Goal: Information Seeking & Learning: Check status

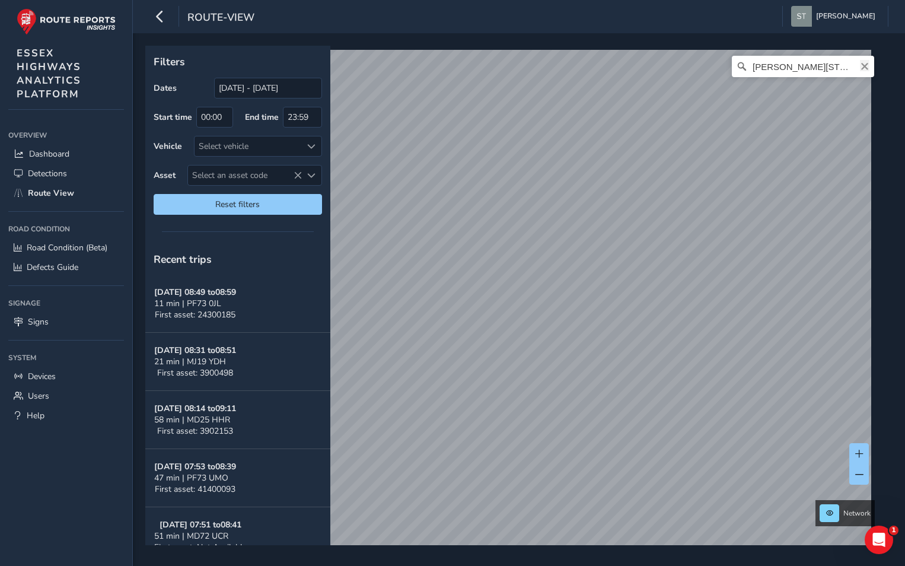
click at [860, 65] on icon "Clear" at bounding box center [864, 66] width 9 height 9
type input "[STREET_ADDRESS][PERSON_NAME]"
click at [863, 461] on button at bounding box center [859, 453] width 20 height 21
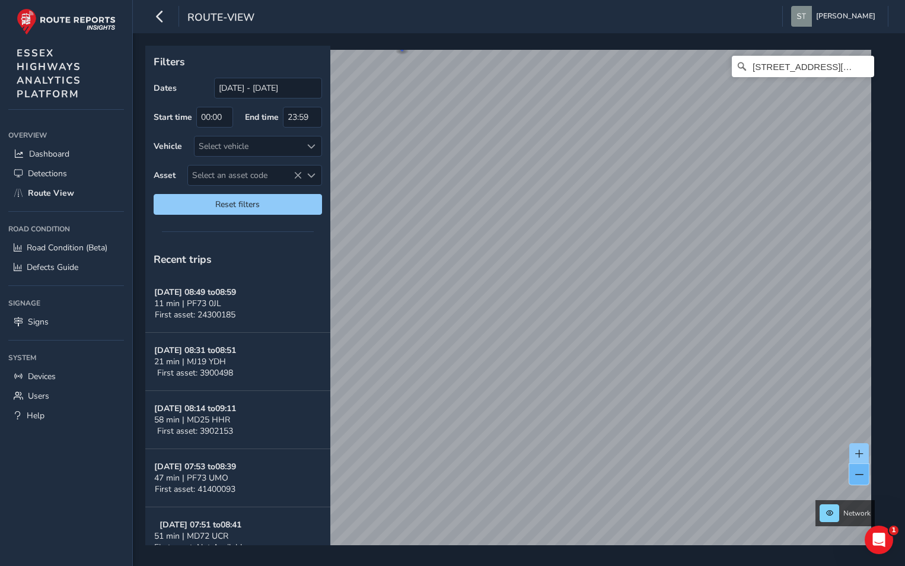
click at [855, 475] on span at bounding box center [859, 474] width 8 height 8
click at [861, 68] on icon "Clear" at bounding box center [864, 66] width 7 height 7
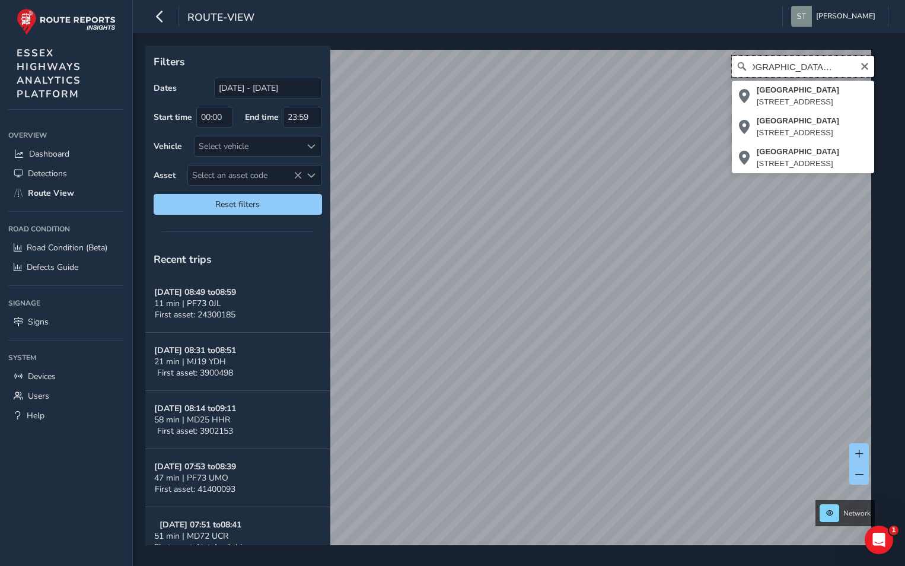
scroll to position [0, 28]
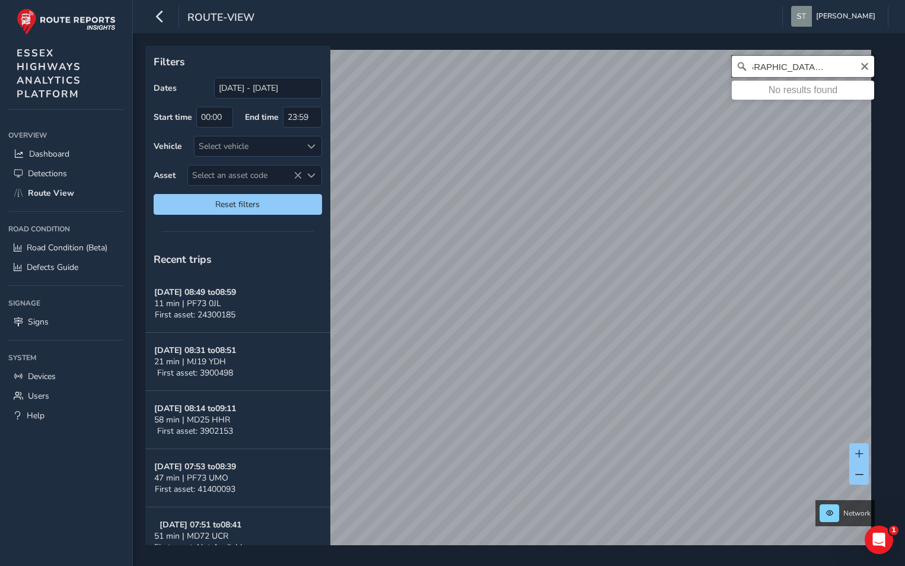
click at [745, 67] on input "[GEOGRAPHIC_DATA], [GEOGRAPHIC_DATA]" at bounding box center [803, 66] width 142 height 21
click at [747, 65] on input "[GEOGRAPHIC_DATA], [GEOGRAPHIC_DATA]" at bounding box center [803, 66] width 142 height 21
click at [774, 66] on input "[PERSON_NAME], [PERSON_NAME]" at bounding box center [803, 66] width 142 height 21
drag, startPoint x: 774, startPoint y: 66, endPoint x: 734, endPoint y: 65, distance: 39.1
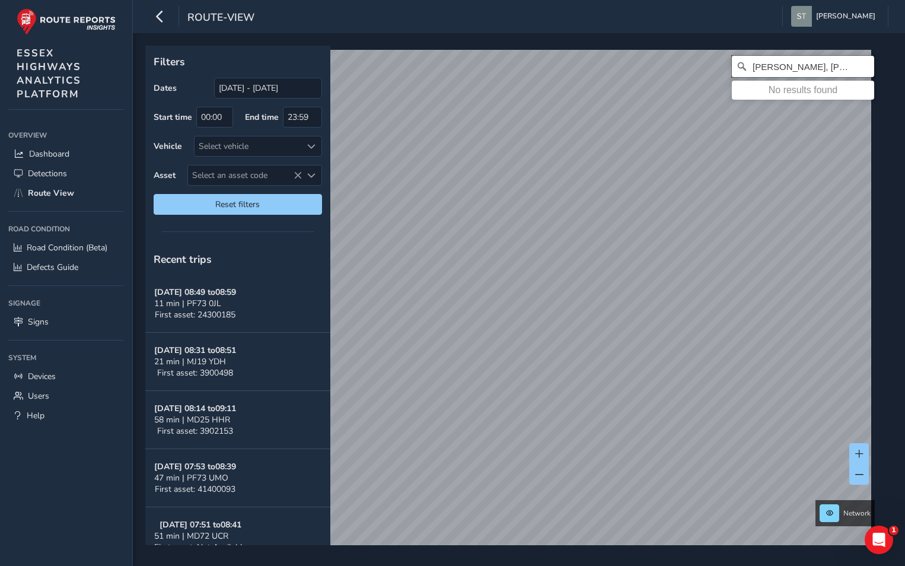
click at [734, 65] on div "[PERSON_NAME], [PERSON_NAME] No results found" at bounding box center [803, 66] width 142 height 21
type input "[GEOGRAPHIC_DATA][PERSON_NAME][GEOGRAPHIC_DATA]"
click at [861, 65] on icon "Clear" at bounding box center [864, 66] width 7 height 7
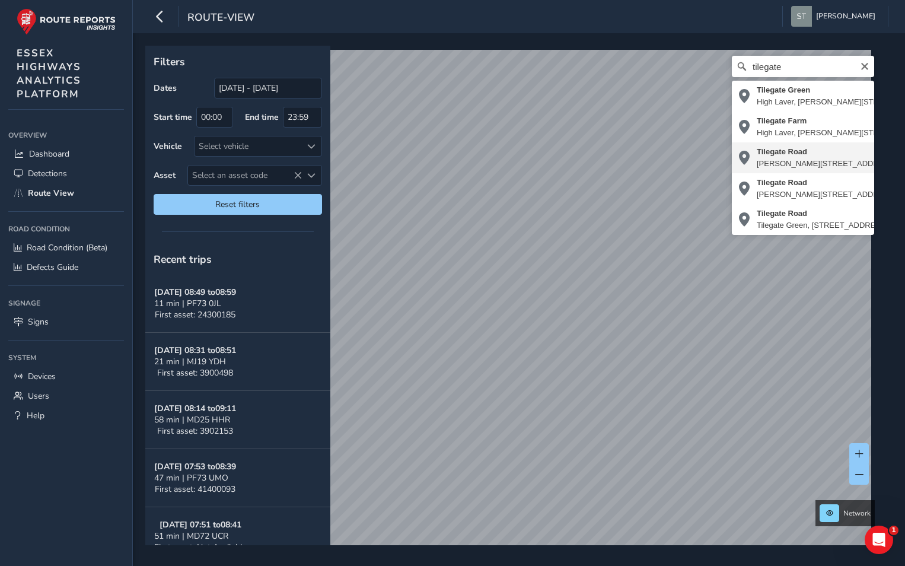
type input "[STREET_ADDRESS][PERSON_NAME]"
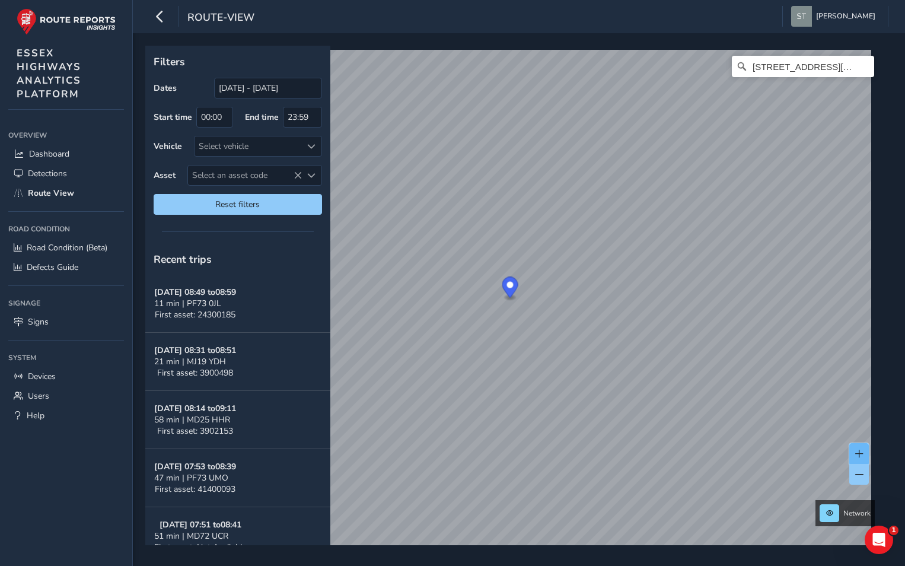
click at [857, 452] on span at bounding box center [859, 453] width 8 height 8
click at [860, 65] on icon "Clear" at bounding box center [864, 66] width 9 height 9
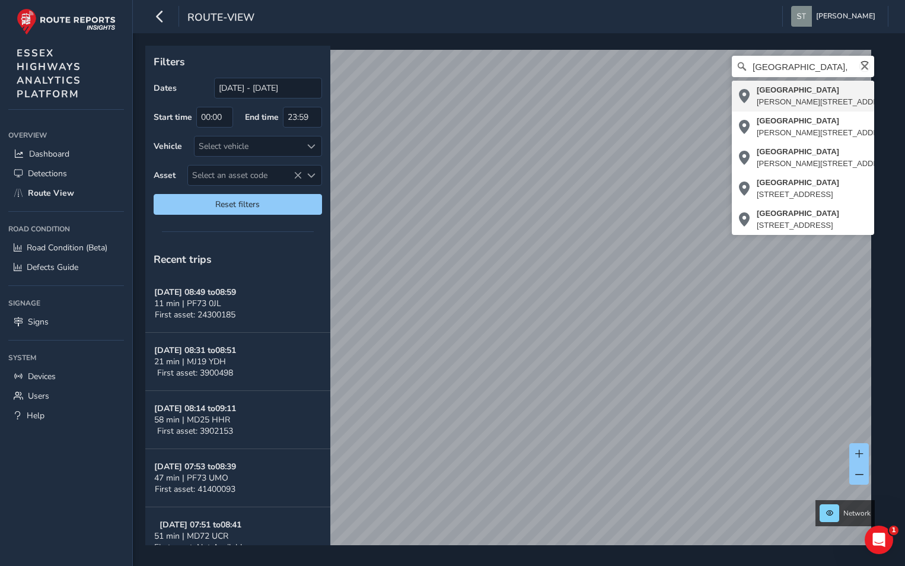
type input "[STREET_ADDRESS][PERSON_NAME]"
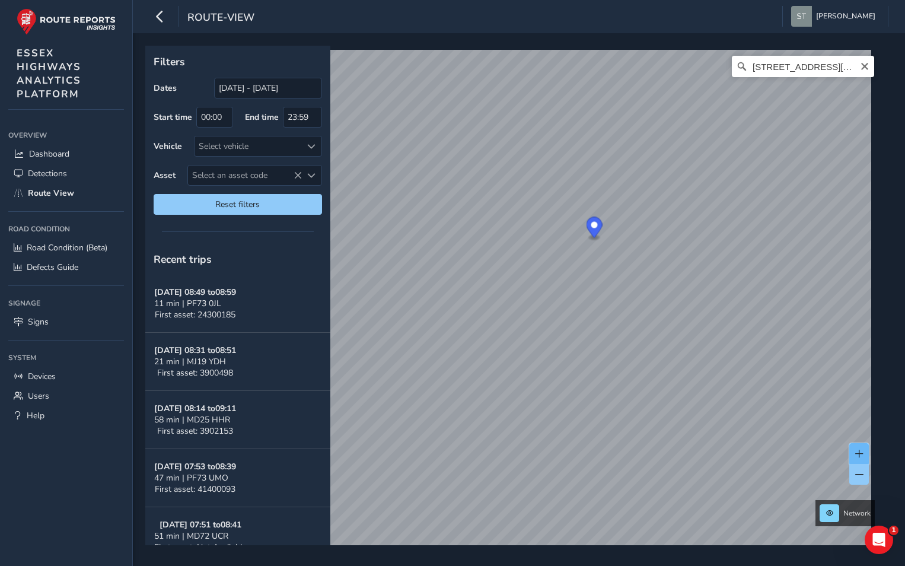
click at [852, 453] on button at bounding box center [859, 453] width 20 height 21
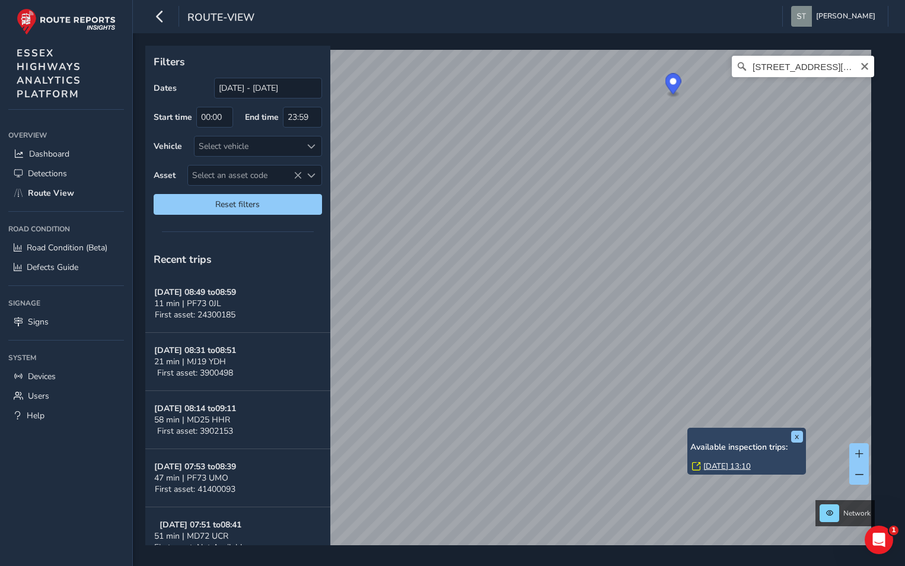
click at [713, 467] on link "[DATE] 13:10" at bounding box center [726, 466] width 47 height 11
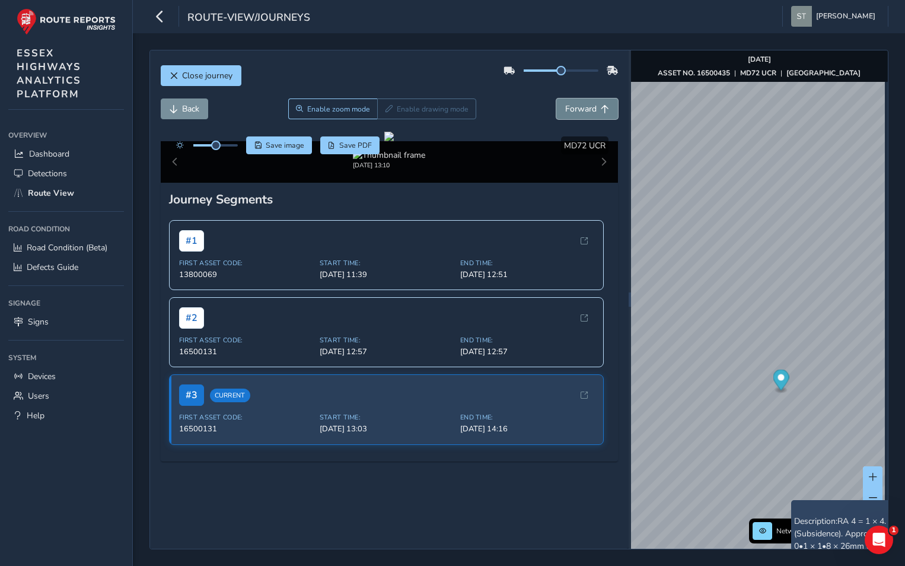
click at [567, 110] on span "Forward" at bounding box center [580, 108] width 31 height 11
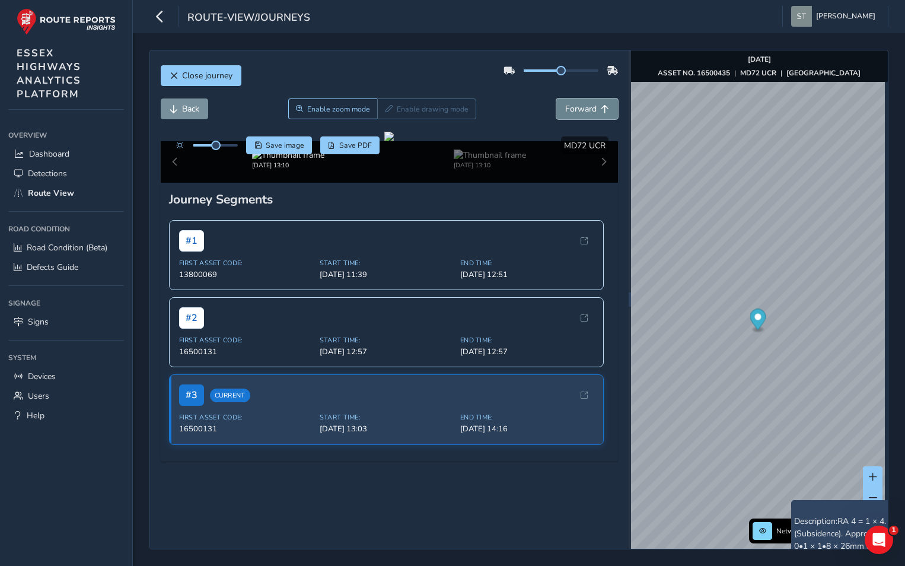
click at [567, 110] on span "Forward" at bounding box center [580, 108] width 31 height 11
click at [180, 113] on button "Back" at bounding box center [184, 108] width 47 height 21
click at [180, 111] on button "Back" at bounding box center [184, 108] width 47 height 21
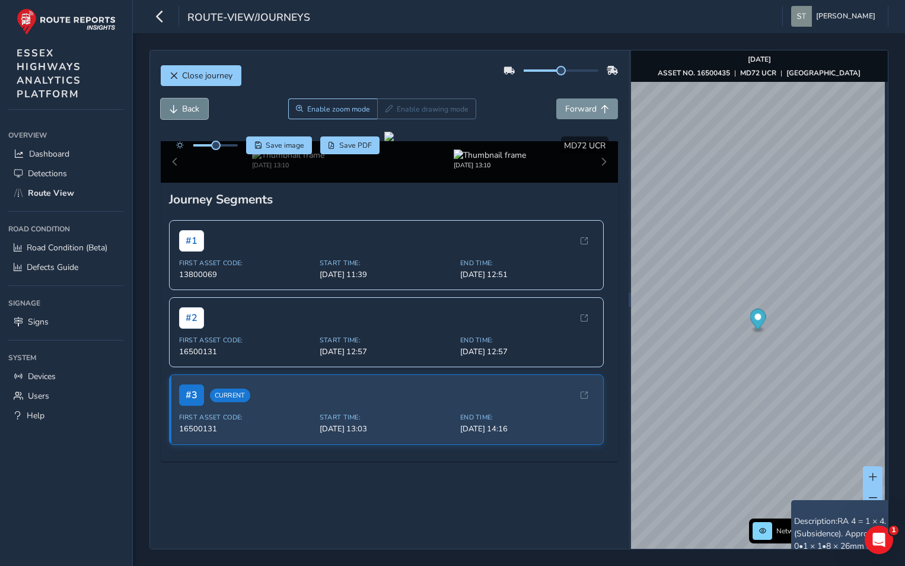
click at [180, 111] on button "Back" at bounding box center [184, 108] width 47 height 21
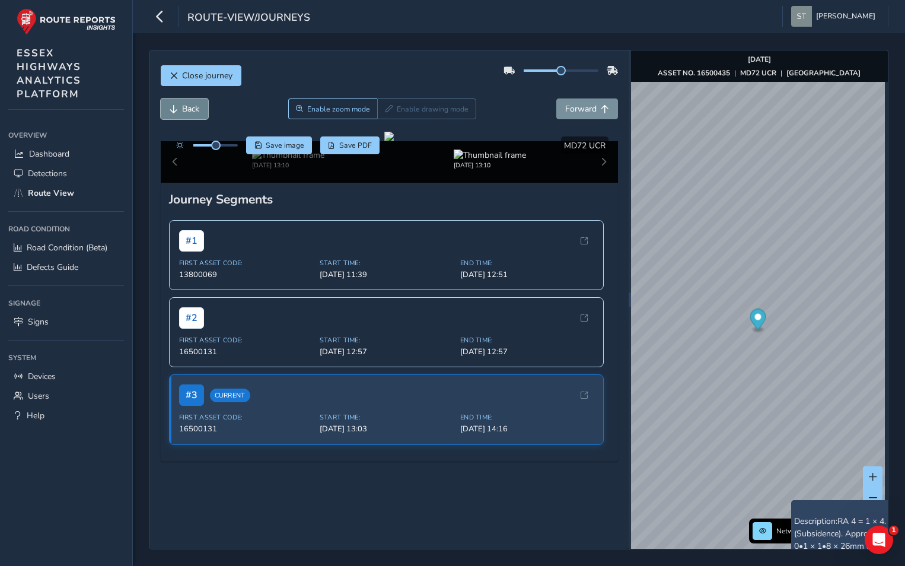
click at [180, 111] on button "Back" at bounding box center [184, 108] width 47 height 21
click at [180, 110] on button "Back" at bounding box center [184, 108] width 47 height 21
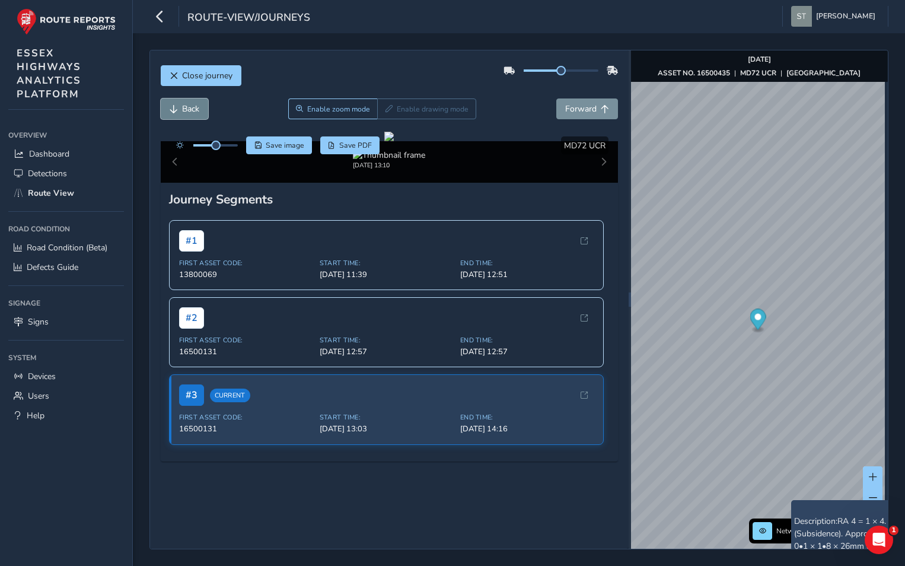
click at [180, 110] on button "Back" at bounding box center [184, 108] width 47 height 21
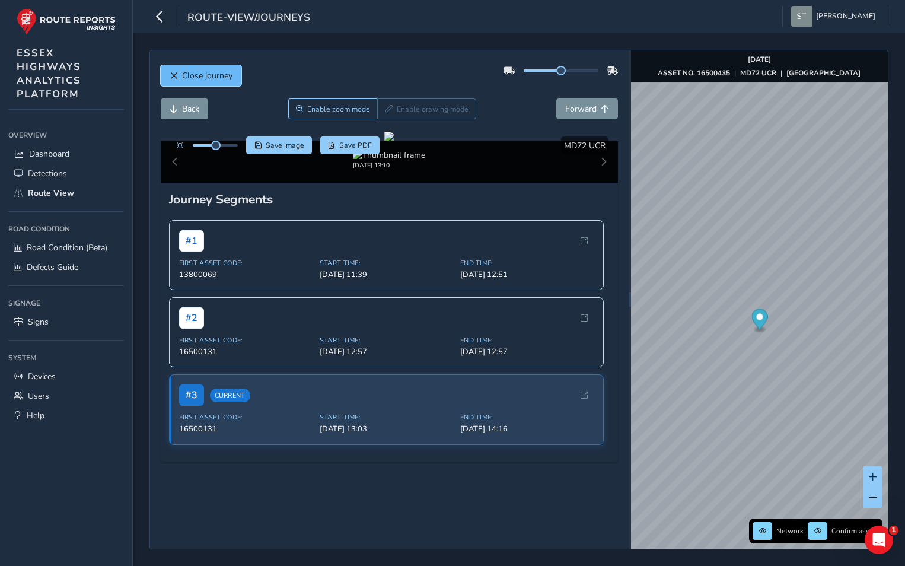
click at [186, 77] on span "Close journey" at bounding box center [207, 75] width 50 height 11
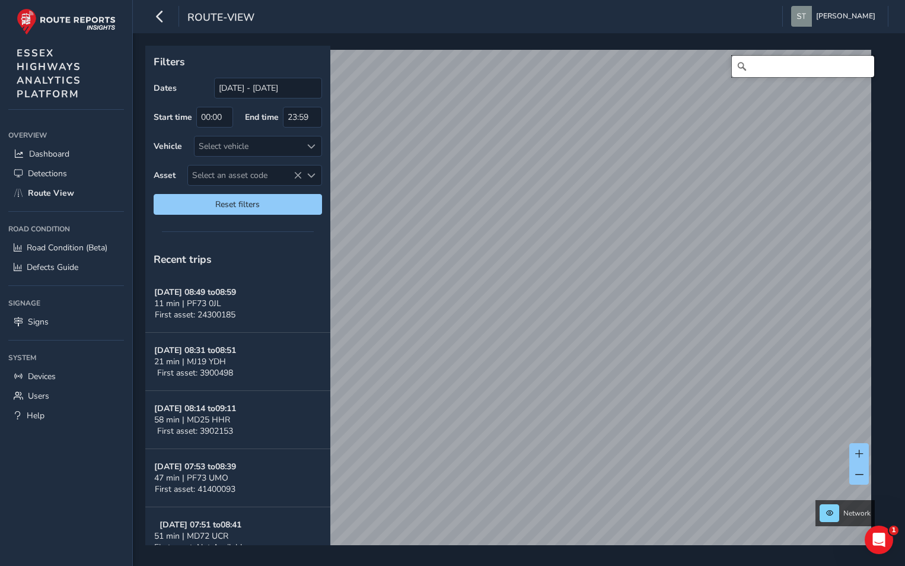
click at [781, 75] on input "Search" at bounding box center [803, 66] width 142 height 21
click at [777, 68] on input "PINCEYBROOK" at bounding box center [803, 66] width 142 height 21
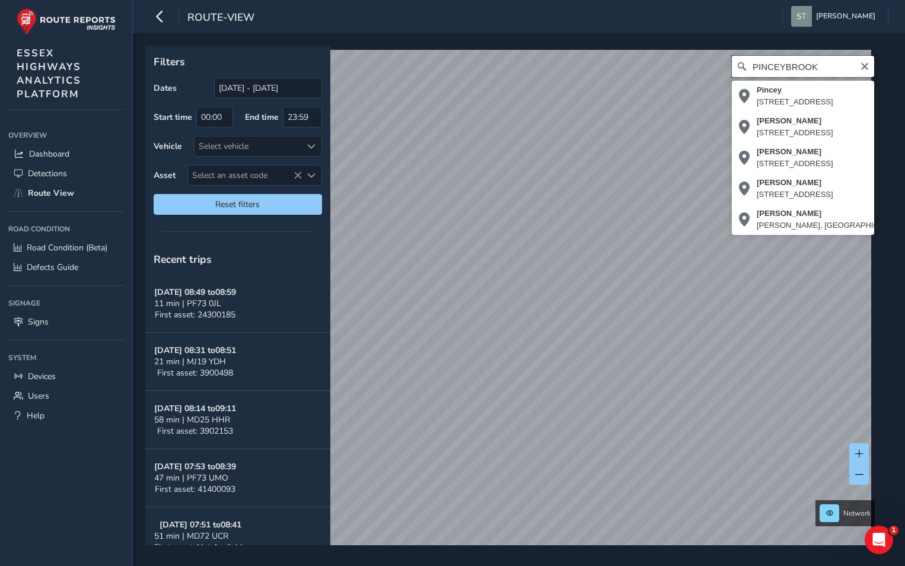
type input "PINCEY BROOK"
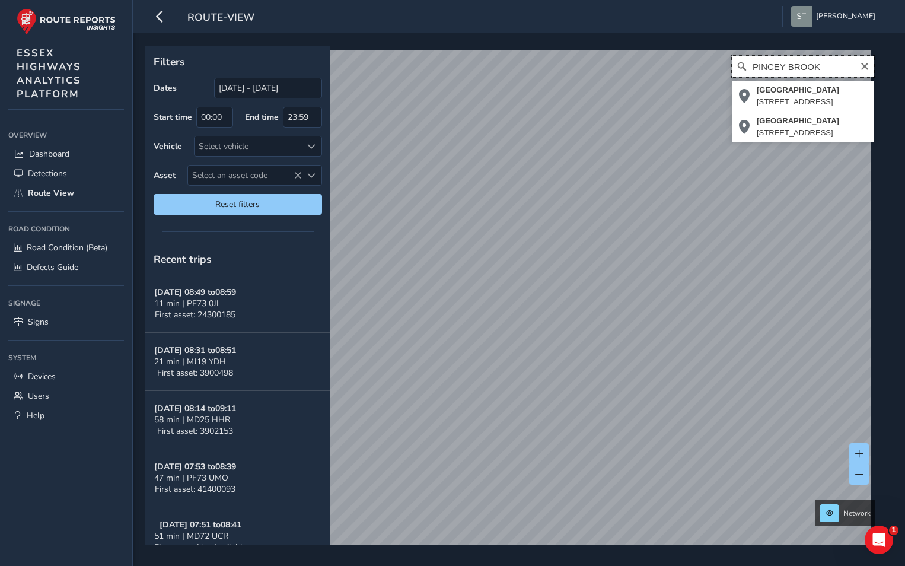
drag, startPoint x: 816, startPoint y: 67, endPoint x: 727, endPoint y: 66, distance: 89.5
click at [732, 66] on div "PINCEY BROOK [STREET_ADDRESS], [GEOGRAPHIC_DATA] [STREET_ADDRESS]" at bounding box center [803, 66] width 142 height 21
type input "[STREET_ADDRESS]"
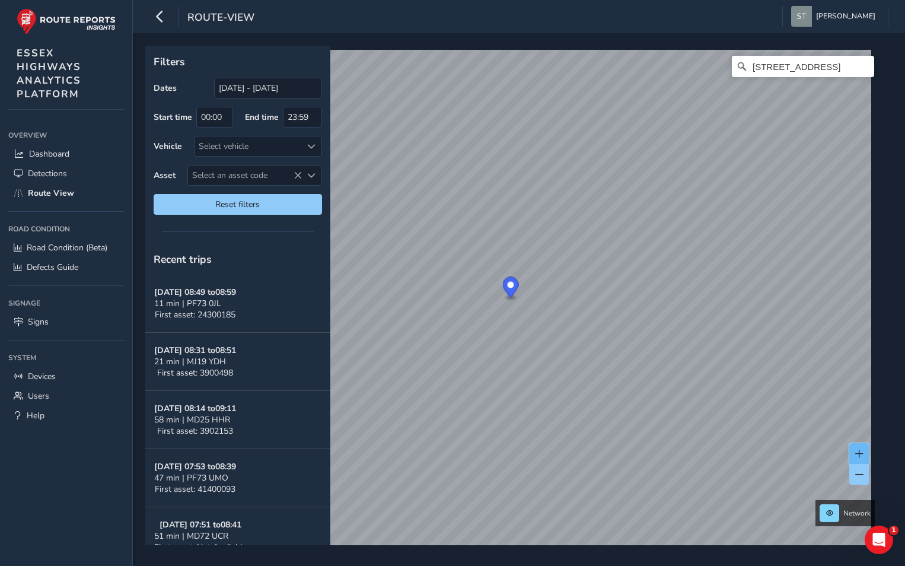
click at [850, 454] on button at bounding box center [859, 453] width 20 height 21
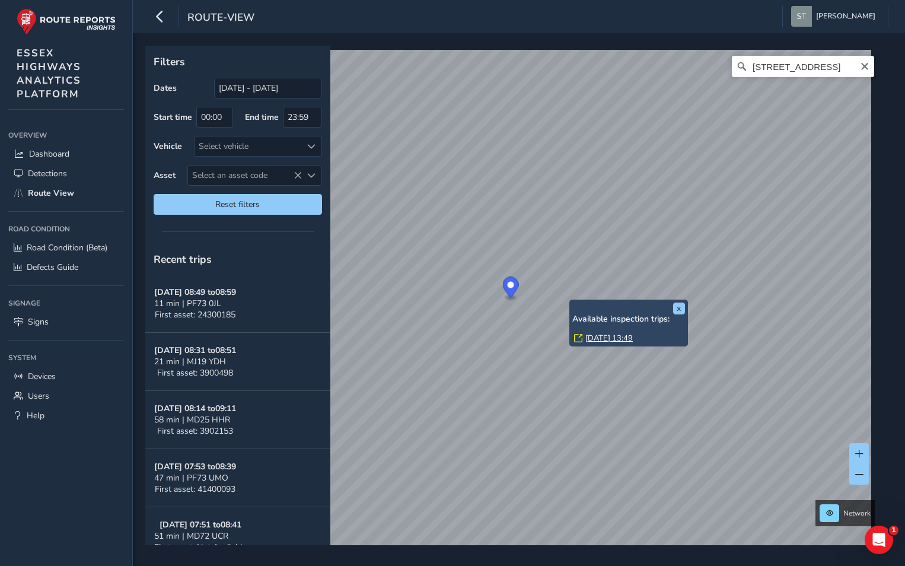
click at [569, 301] on div "x Available inspection trips: [DATE] 13:49" at bounding box center [628, 322] width 119 height 47
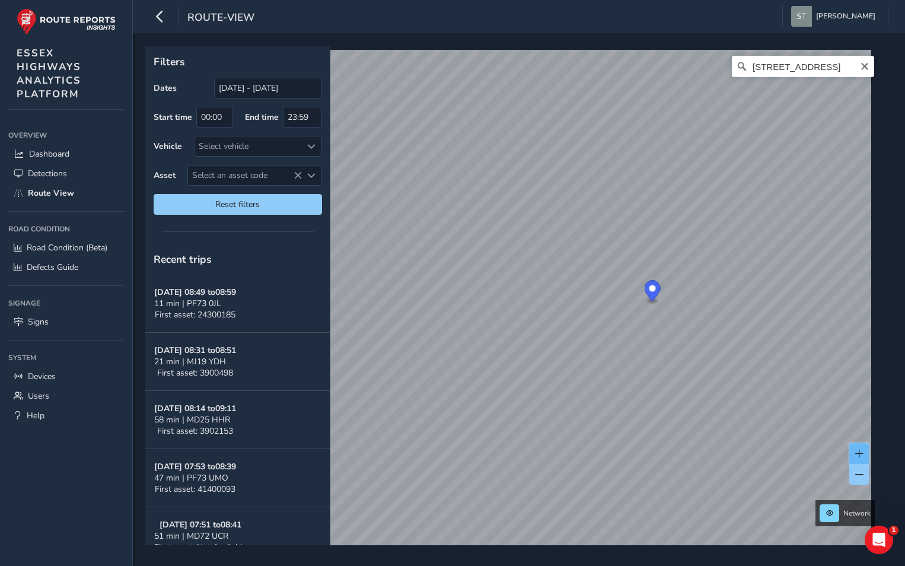
click at [855, 448] on button at bounding box center [859, 453] width 20 height 21
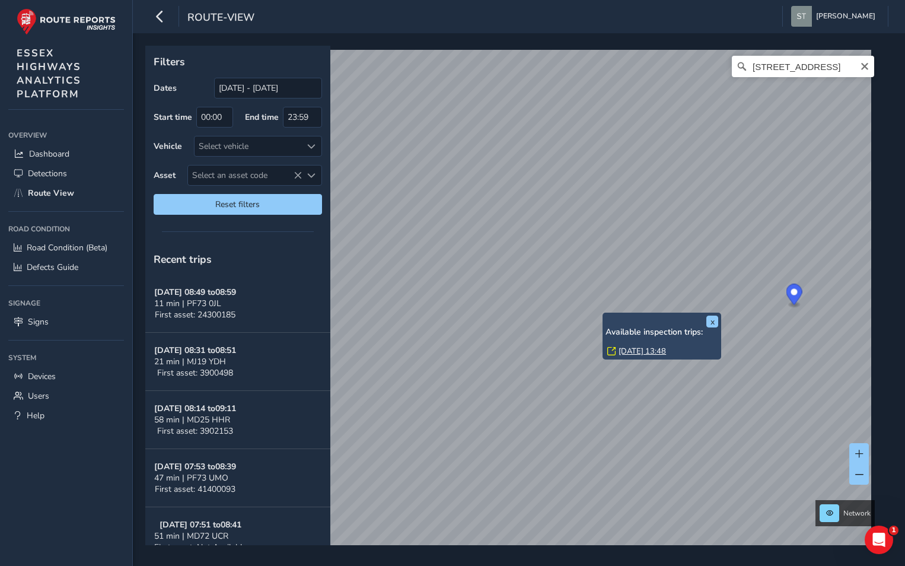
click at [603, 315] on div "x Available inspection trips: [DATE] 13:48" at bounding box center [661, 335] width 119 height 47
click at [638, 350] on link "[DATE] 13:48" at bounding box center [641, 351] width 47 height 11
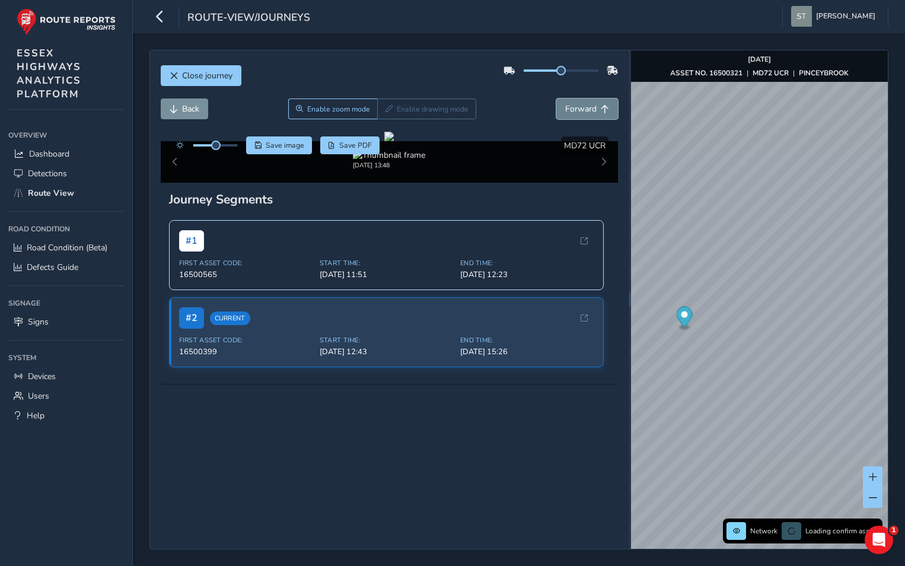
click at [566, 106] on span "Forward" at bounding box center [580, 108] width 31 height 11
click at [170, 108] on span "Back" at bounding box center [174, 109] width 8 height 8
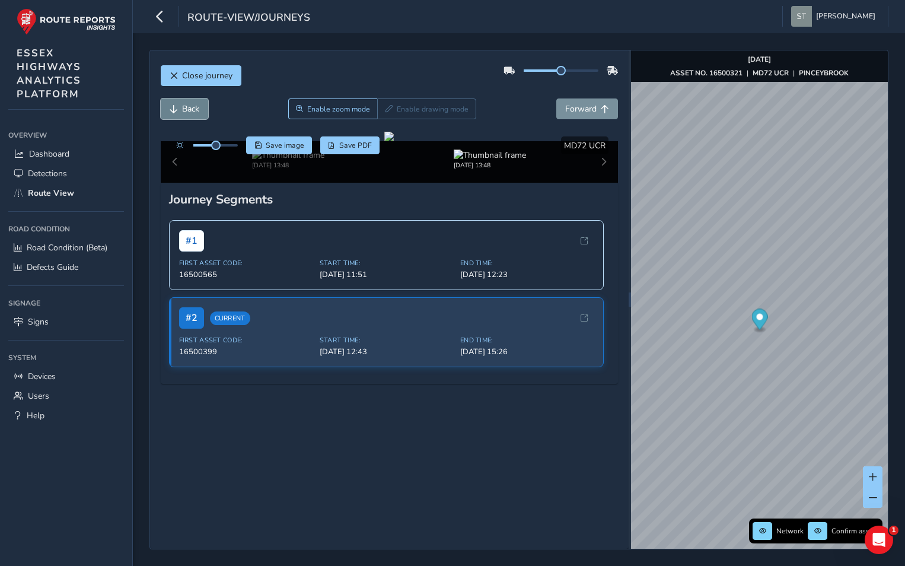
click at [170, 108] on span "Back" at bounding box center [174, 109] width 8 height 8
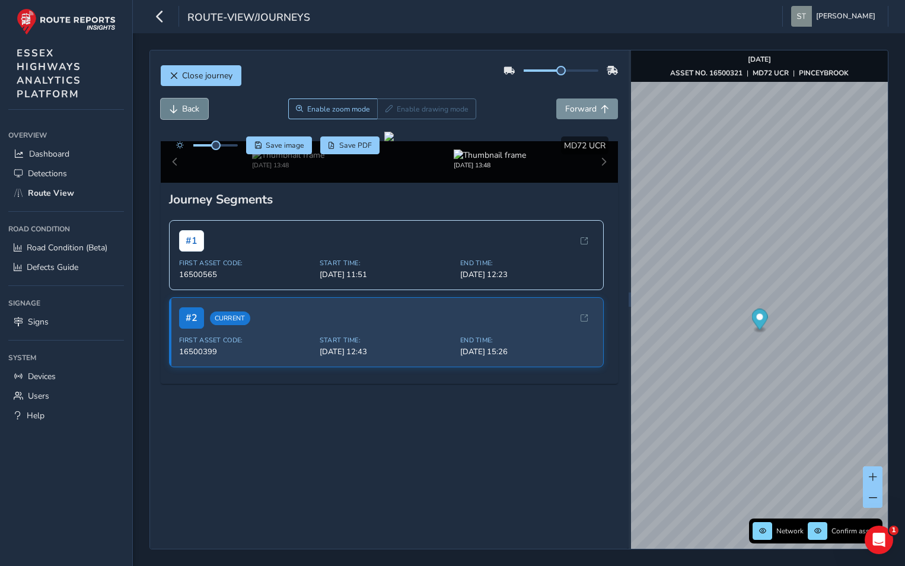
click at [170, 108] on span "Back" at bounding box center [174, 109] width 8 height 8
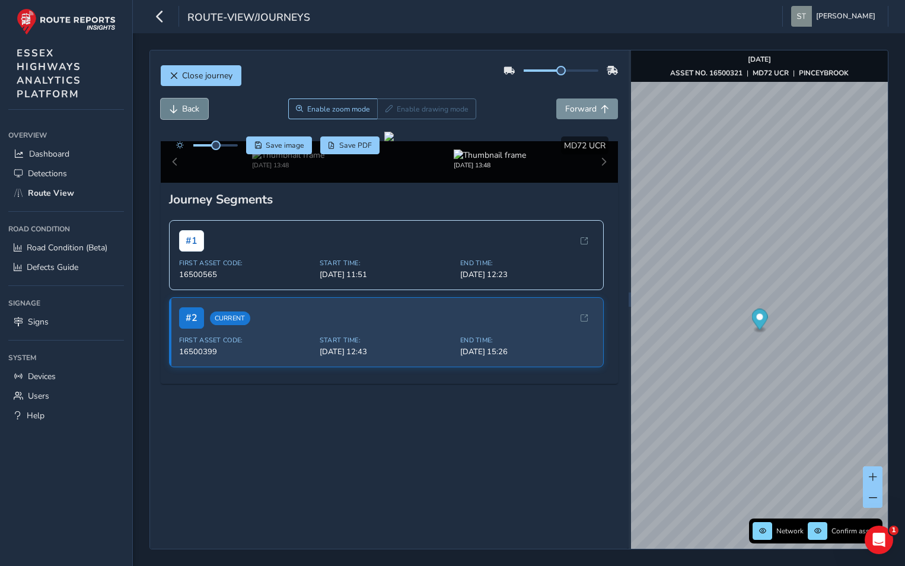
click at [170, 108] on span "Back" at bounding box center [174, 109] width 8 height 8
click at [569, 111] on span "Forward" at bounding box center [580, 108] width 31 height 11
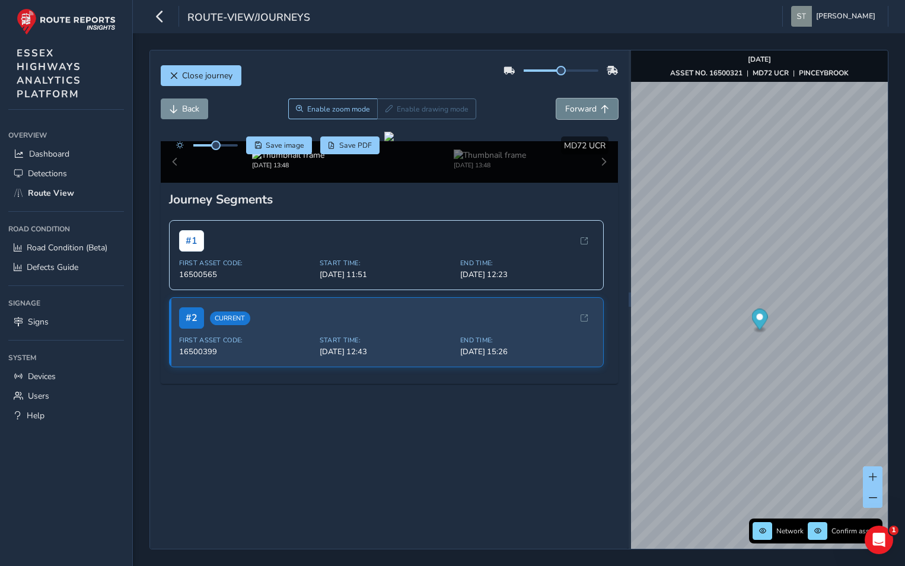
click at [569, 111] on span "Forward" at bounding box center [580, 108] width 31 height 11
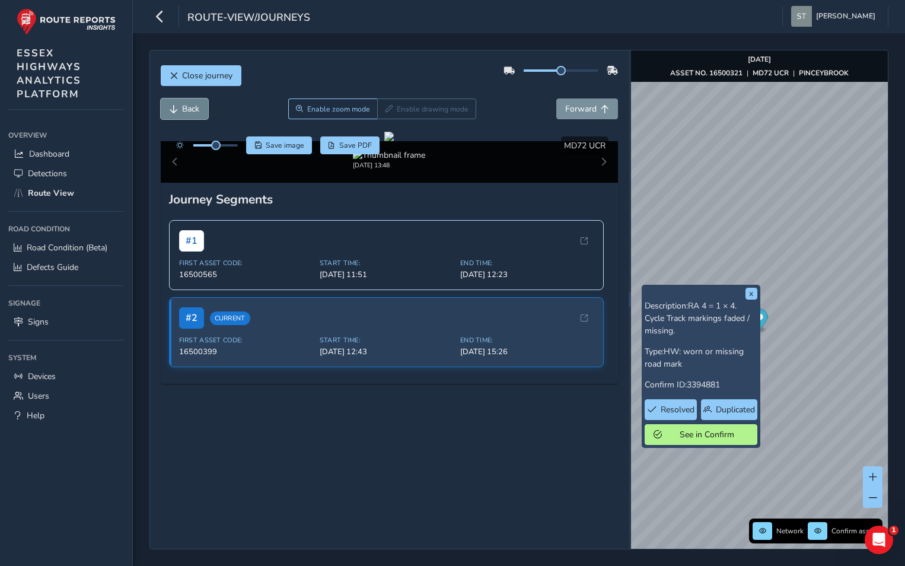
click at [175, 110] on span "Back" at bounding box center [174, 109] width 8 height 8
click at [181, 110] on button "Back" at bounding box center [184, 108] width 47 height 21
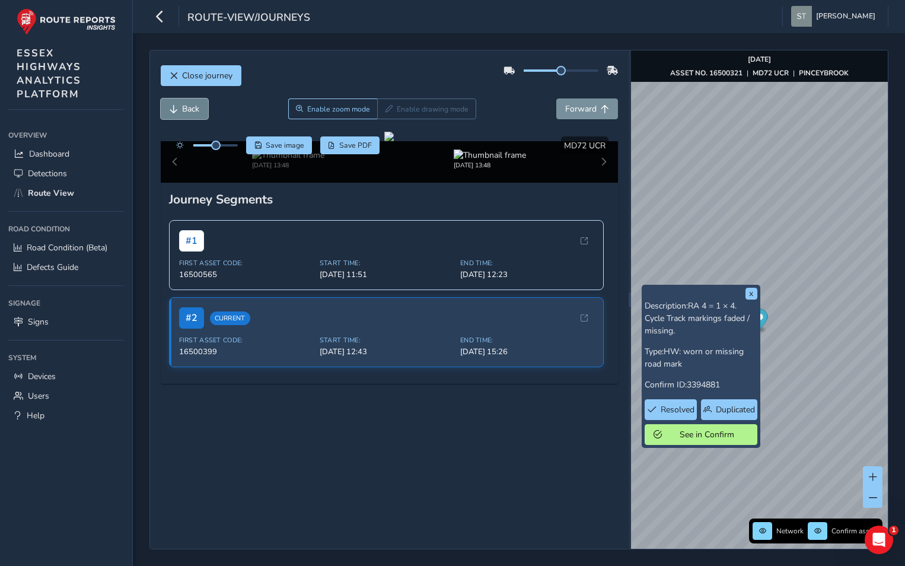
click at [181, 110] on button "Back" at bounding box center [184, 108] width 47 height 21
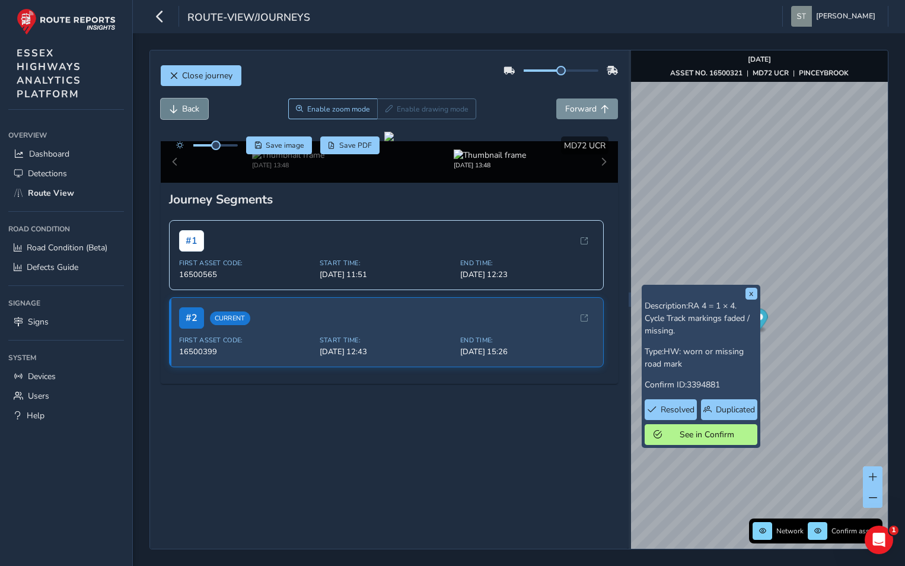
click at [181, 110] on button "Back" at bounding box center [184, 108] width 47 height 21
click at [565, 108] on span "Forward" at bounding box center [580, 108] width 31 height 11
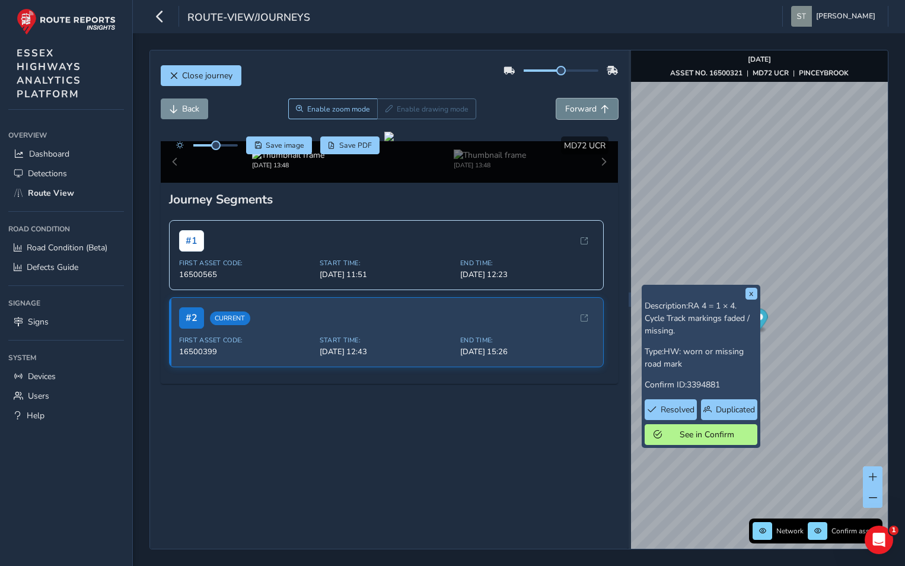
click at [565, 108] on span "Forward" at bounding box center [580, 108] width 31 height 11
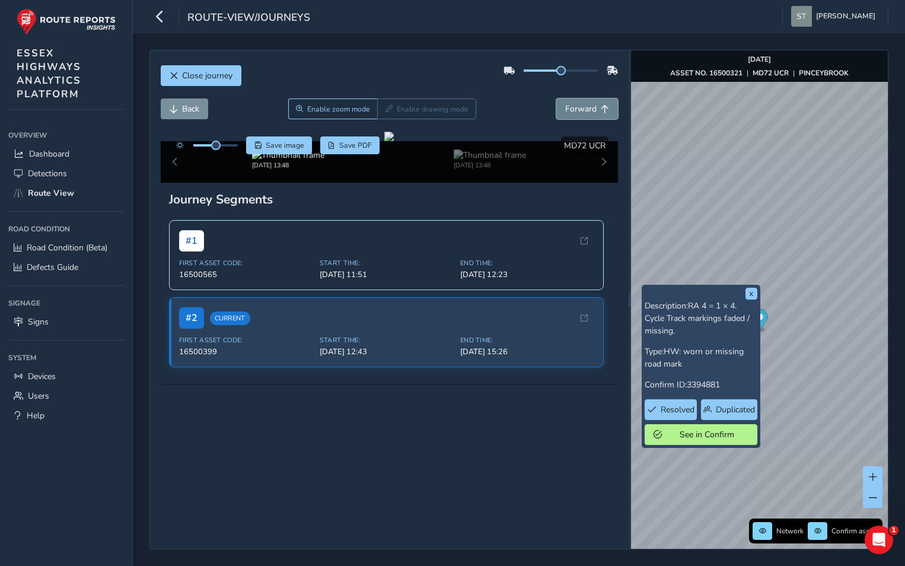
click at [565, 108] on span "Forward" at bounding box center [580, 108] width 31 height 11
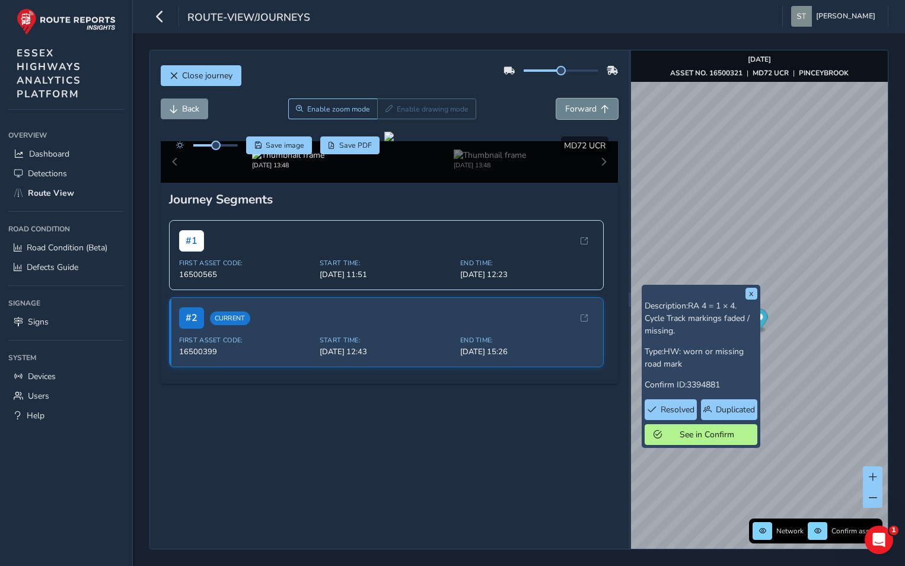
click at [565, 108] on span "Forward" at bounding box center [580, 108] width 31 height 11
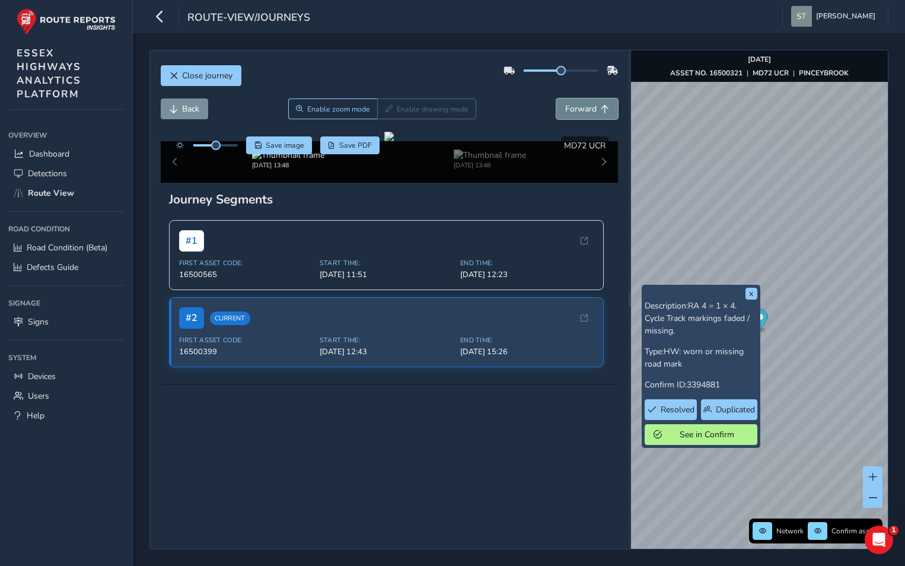
click at [565, 108] on span "Forward" at bounding box center [580, 108] width 31 height 11
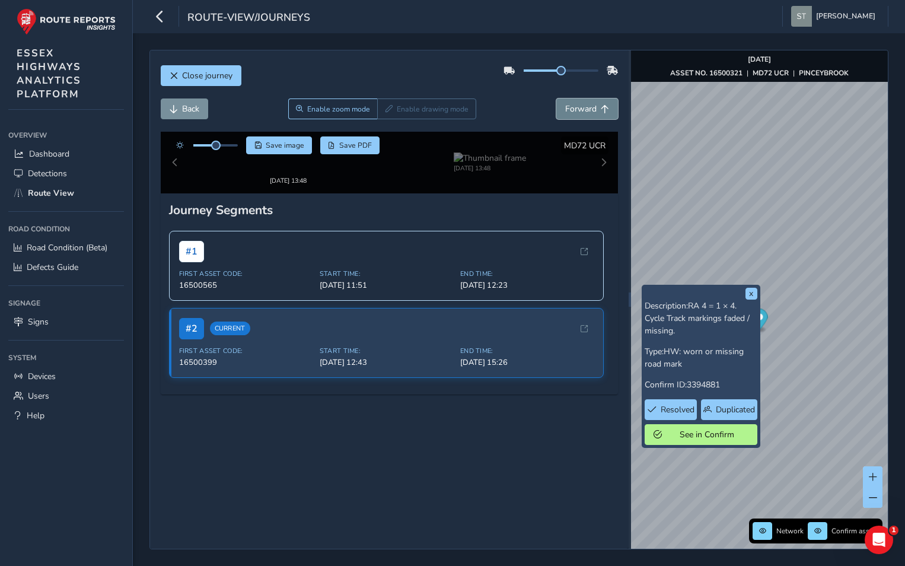
click at [565, 108] on span "Forward" at bounding box center [580, 108] width 31 height 11
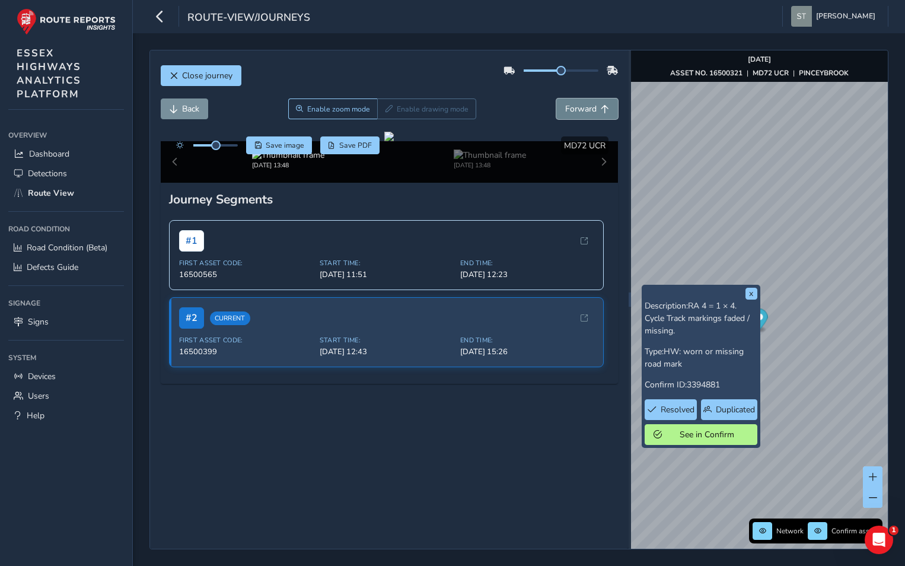
click at [565, 108] on span "Forward" at bounding box center [580, 108] width 31 height 11
click at [173, 108] on span "Back" at bounding box center [174, 109] width 8 height 8
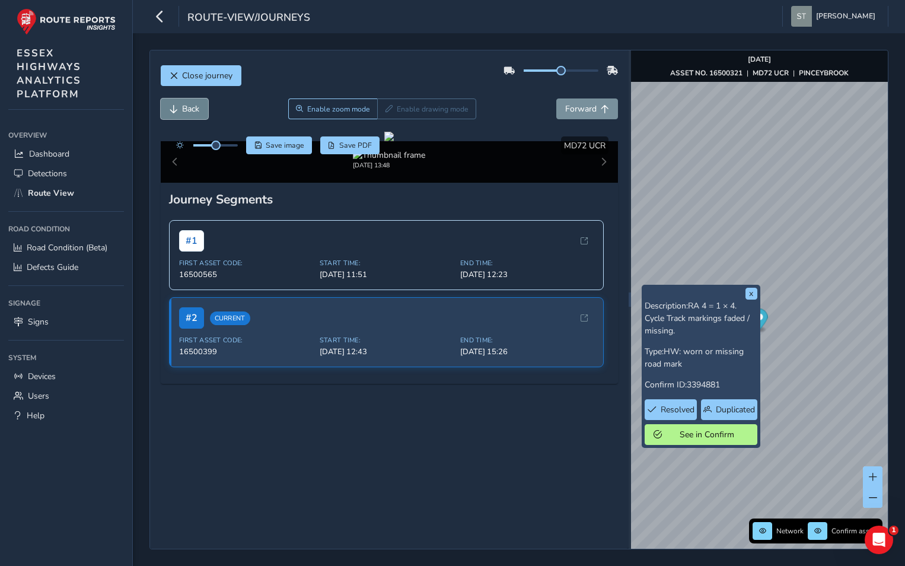
click at [173, 108] on span "Back" at bounding box center [174, 109] width 8 height 8
click at [556, 115] on button "Forward" at bounding box center [587, 108] width 62 height 21
click at [565, 109] on span "Forward" at bounding box center [580, 108] width 31 height 11
click at [183, 110] on span "Back" at bounding box center [190, 108] width 17 height 11
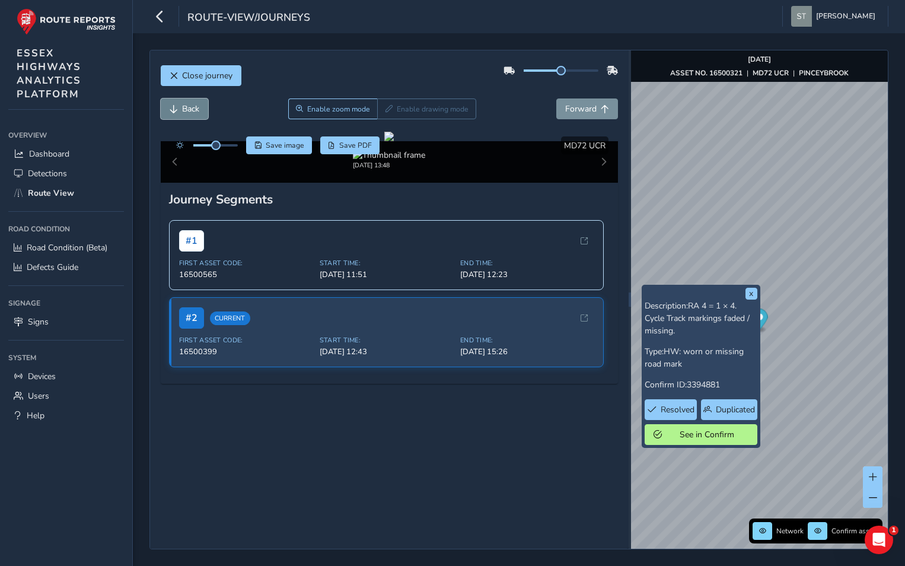
click at [183, 110] on span "Back" at bounding box center [190, 108] width 17 height 11
click at [568, 103] on button "Forward" at bounding box center [587, 108] width 62 height 21
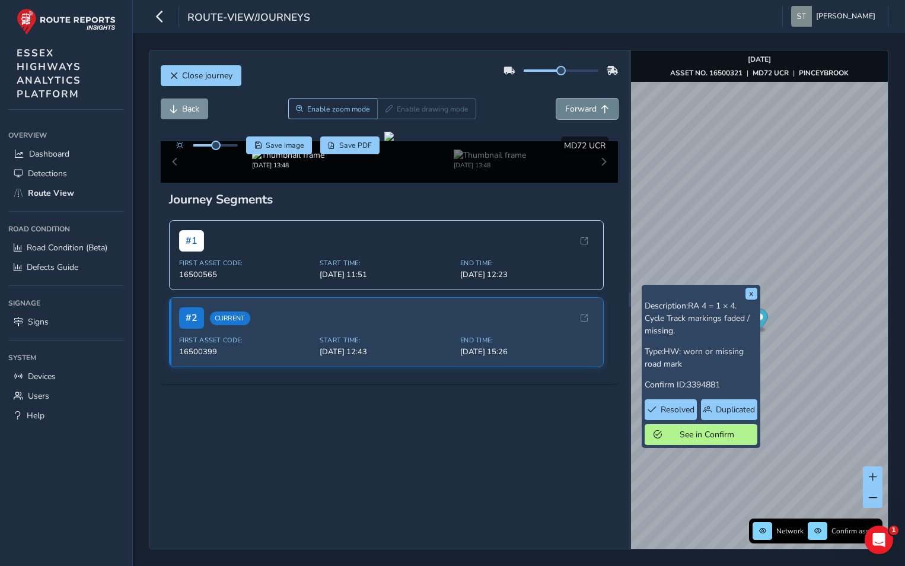
click at [568, 103] on button "Forward" at bounding box center [587, 108] width 62 height 21
click at [171, 107] on span "Back" at bounding box center [174, 109] width 8 height 8
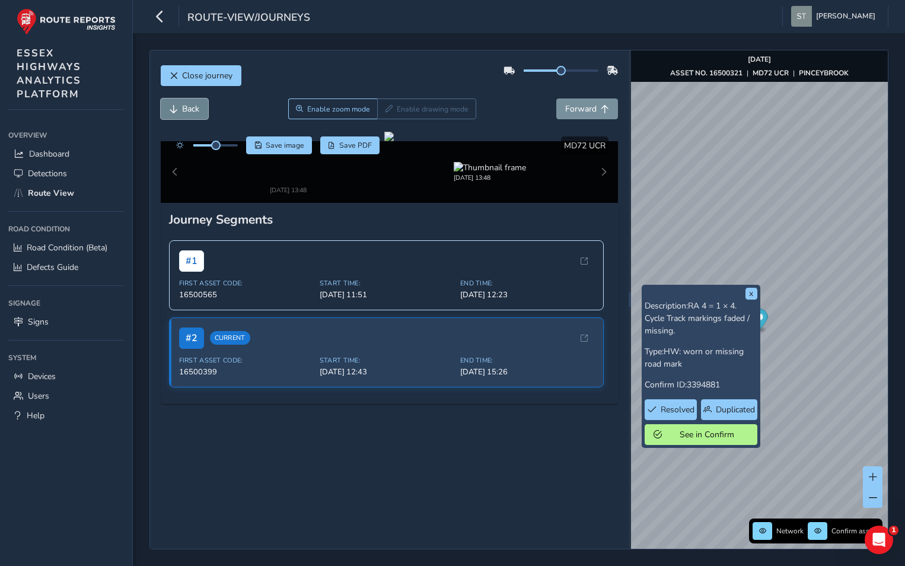
click at [171, 107] on span "Back" at bounding box center [174, 109] width 8 height 8
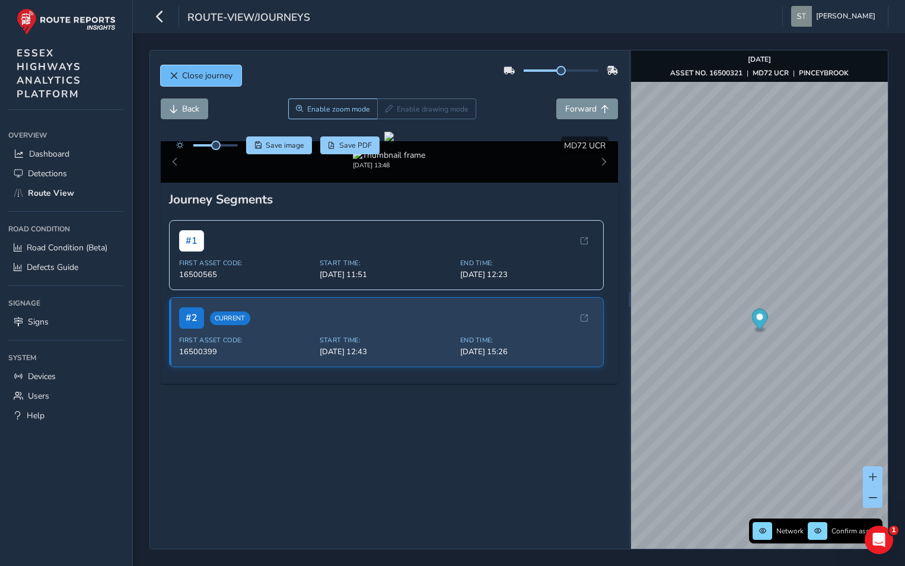
click at [174, 77] on span "Close journey" at bounding box center [174, 76] width 8 height 8
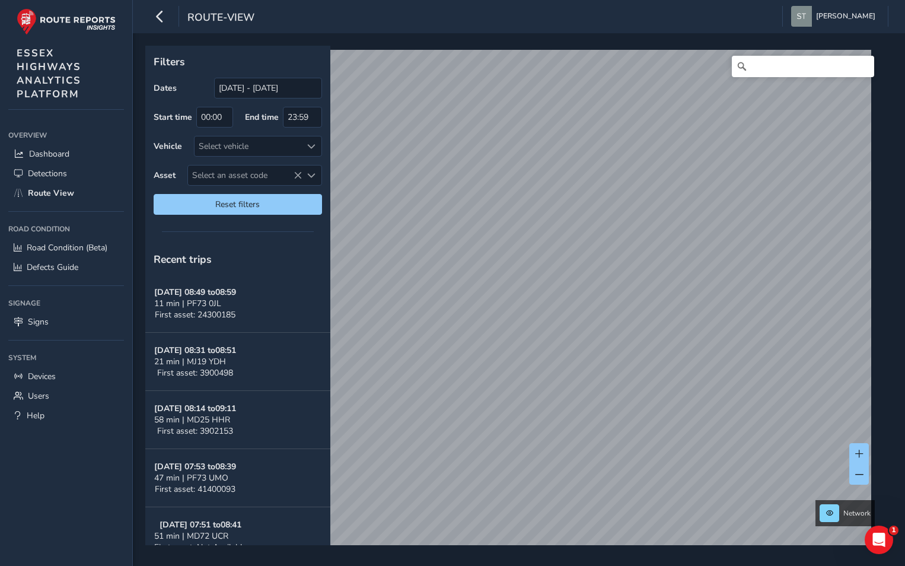
click at [904, 340] on html "route-view [PERSON_NAME] Colour Scheme: Dark Dim Light Logout Filters Dates [DA…" at bounding box center [452, 283] width 905 height 566
click at [904, 318] on html "route-view [PERSON_NAME] Colour Scheme: Dark Dim Light Logout Filters Dates [DA…" at bounding box center [452, 283] width 905 height 566
click at [856, 471] on span at bounding box center [859, 474] width 8 height 8
click at [855, 449] on span at bounding box center [859, 453] width 8 height 8
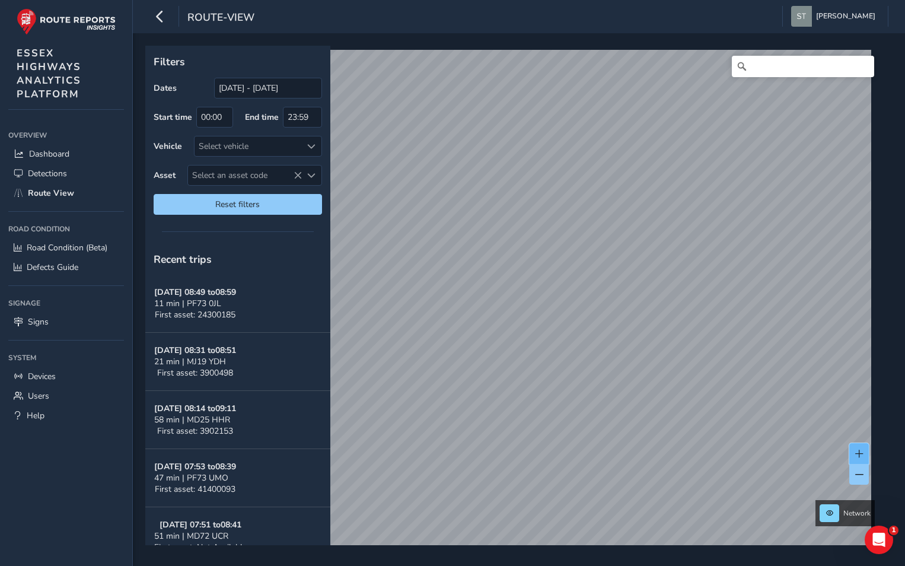
click at [855, 449] on span at bounding box center [859, 453] width 8 height 8
click at [708, 224] on link "[DATE] 13:48" at bounding box center [728, 228] width 47 height 11
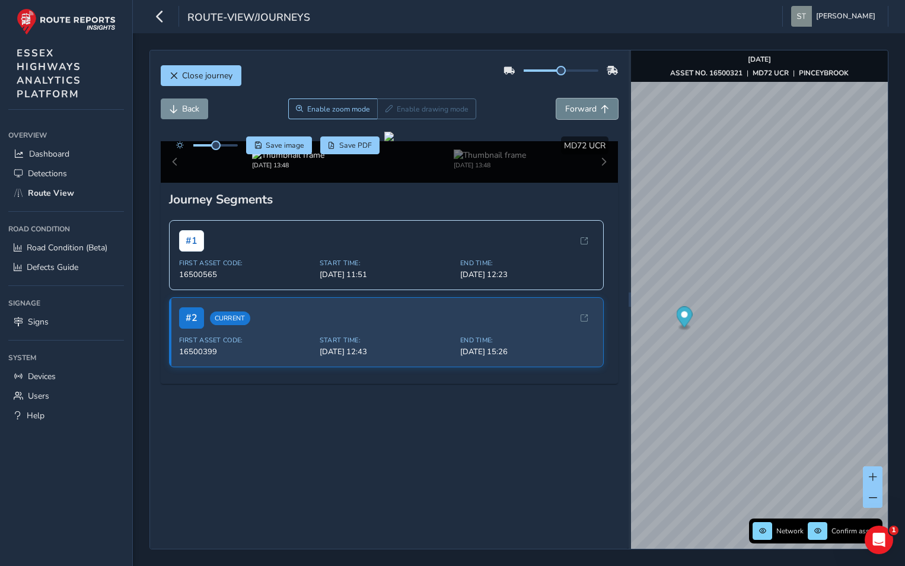
click at [565, 113] on span "Forward" at bounding box center [580, 108] width 31 height 11
click at [167, 106] on button "Back" at bounding box center [184, 108] width 47 height 21
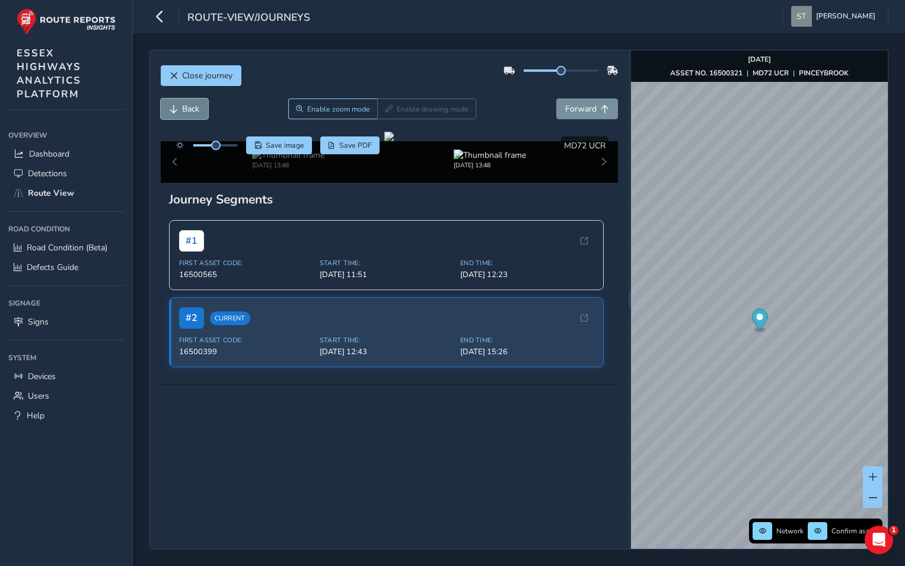
click at [167, 106] on button "Back" at bounding box center [184, 108] width 47 height 21
click at [180, 100] on button "Back" at bounding box center [184, 108] width 47 height 21
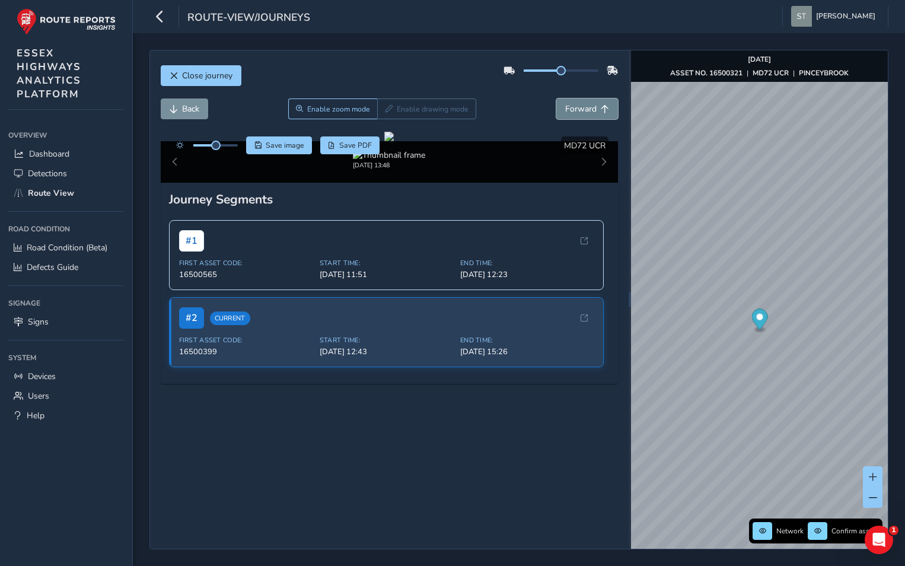
click at [561, 114] on button "Forward" at bounding box center [587, 108] width 62 height 21
click at [171, 108] on span "Back" at bounding box center [174, 109] width 8 height 8
click at [186, 74] on span "Close journey" at bounding box center [207, 75] width 50 height 11
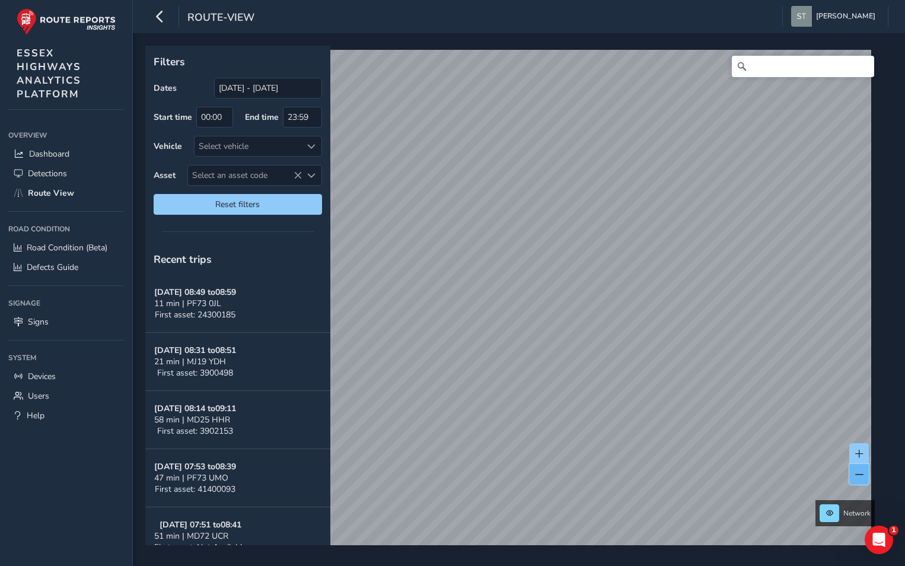
click at [857, 483] on button at bounding box center [859, 474] width 20 height 21
click at [858, 482] on button at bounding box center [859, 474] width 20 height 21
click at [856, 449] on span at bounding box center [859, 453] width 8 height 8
click at [223, 202] on span "Reset filters" at bounding box center [237, 204] width 151 height 11
click at [763, 66] on input "Search" at bounding box center [803, 66] width 142 height 21
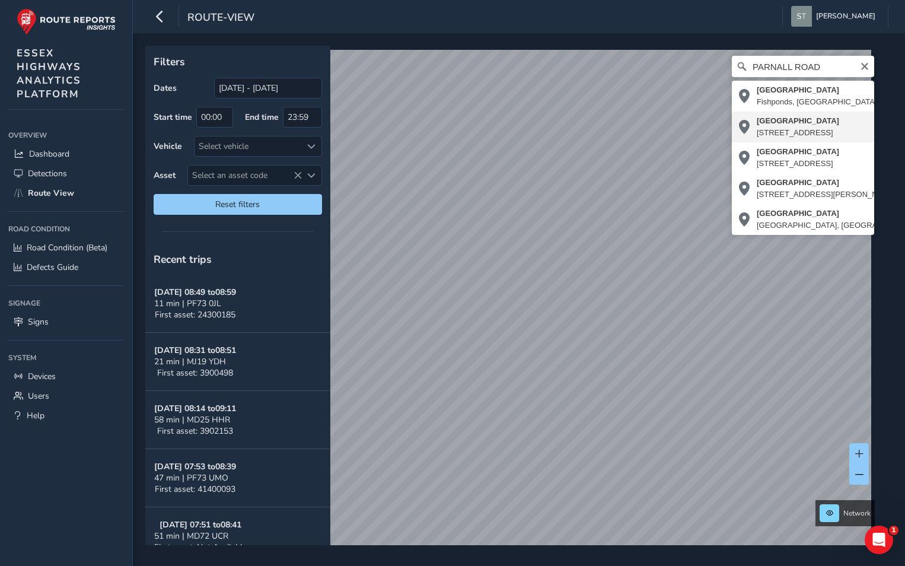
type input "[STREET_ADDRESS]"
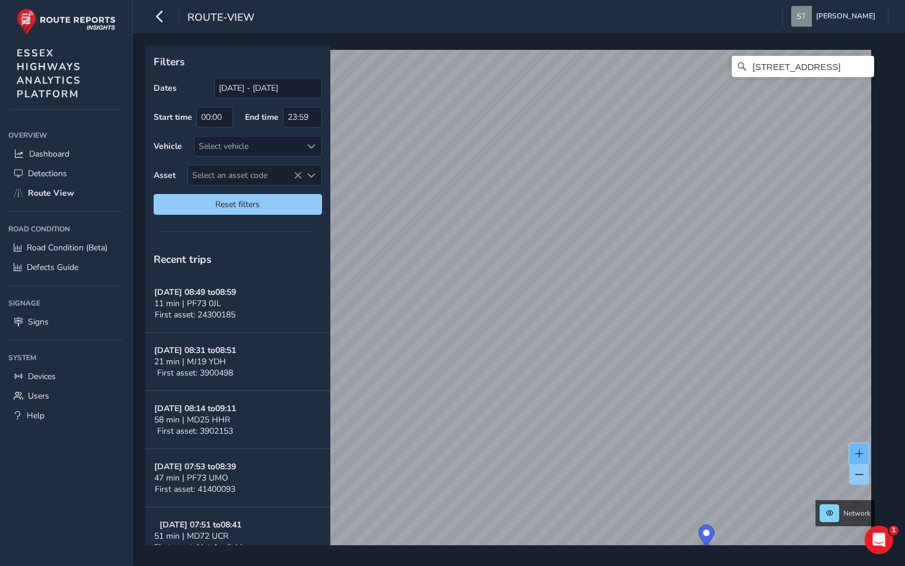
click at [855, 453] on span at bounding box center [859, 453] width 8 height 8
click at [854, 455] on button at bounding box center [859, 453] width 20 height 21
